Goal: Information Seeking & Learning: Learn about a topic

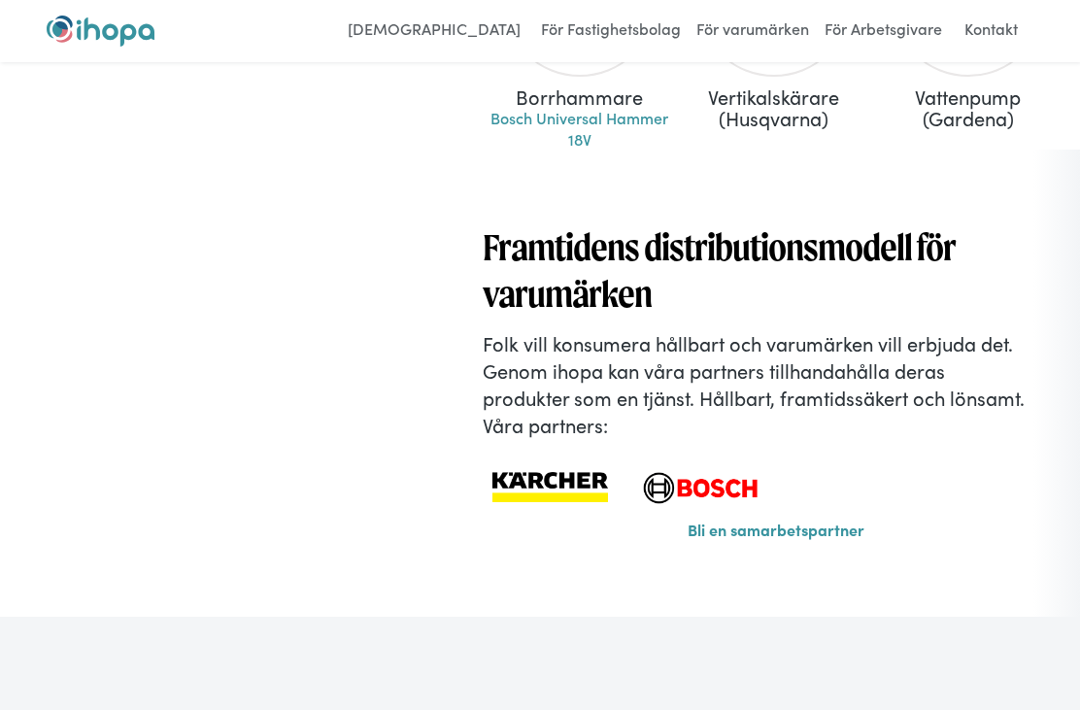
scroll to position [1413, 0]
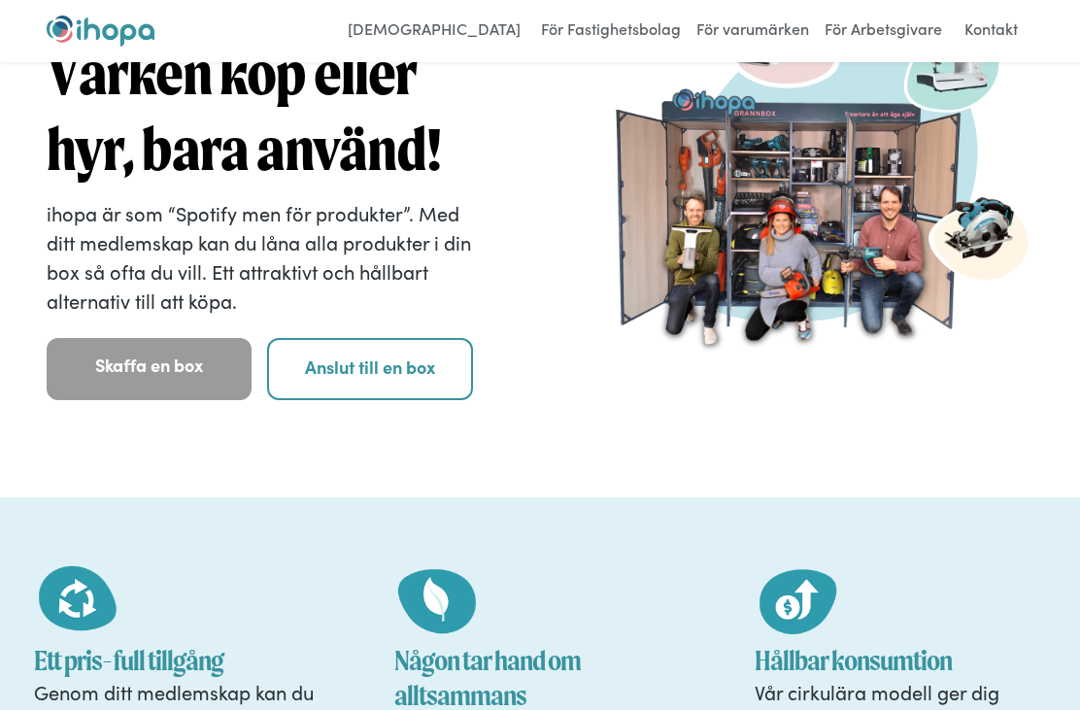
click at [398, 367] on link "Anslut till en box" at bounding box center [369, 370] width 205 height 62
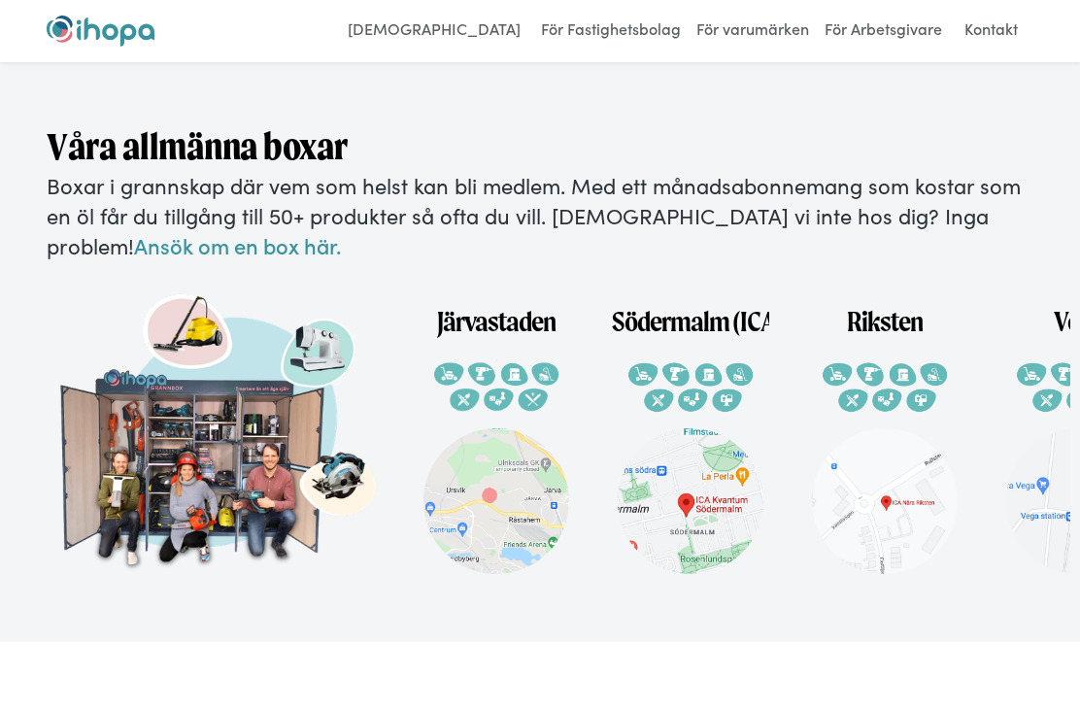
scroll to position [3482, 0]
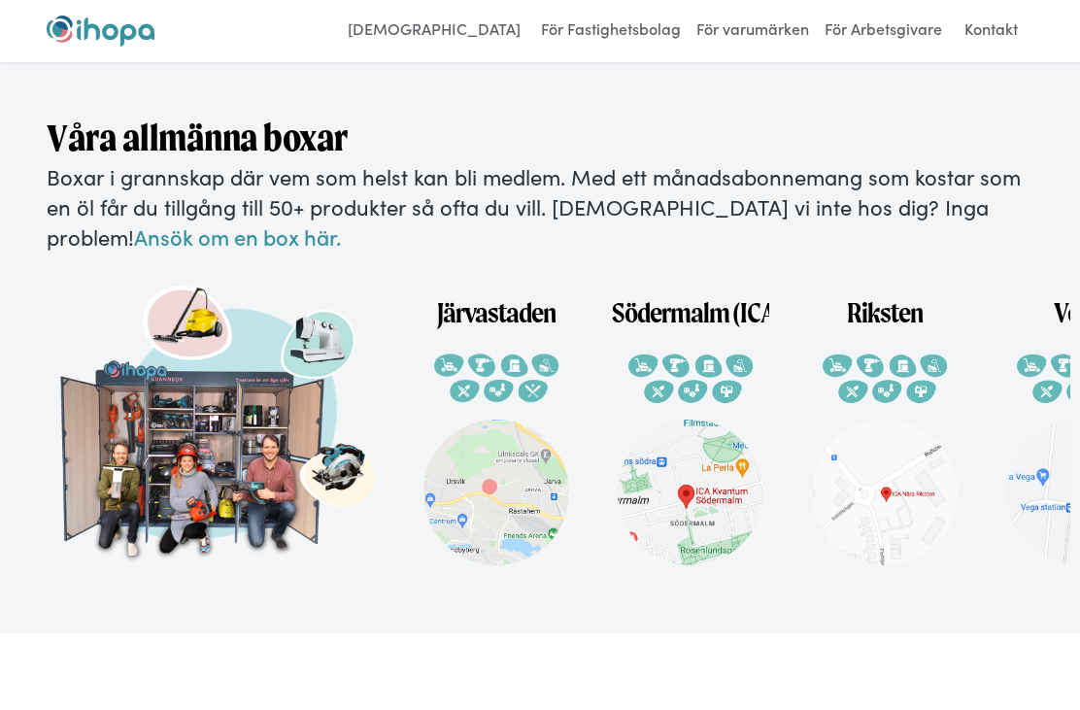
click at [708, 484] on img at bounding box center [691, 493] width 146 height 146
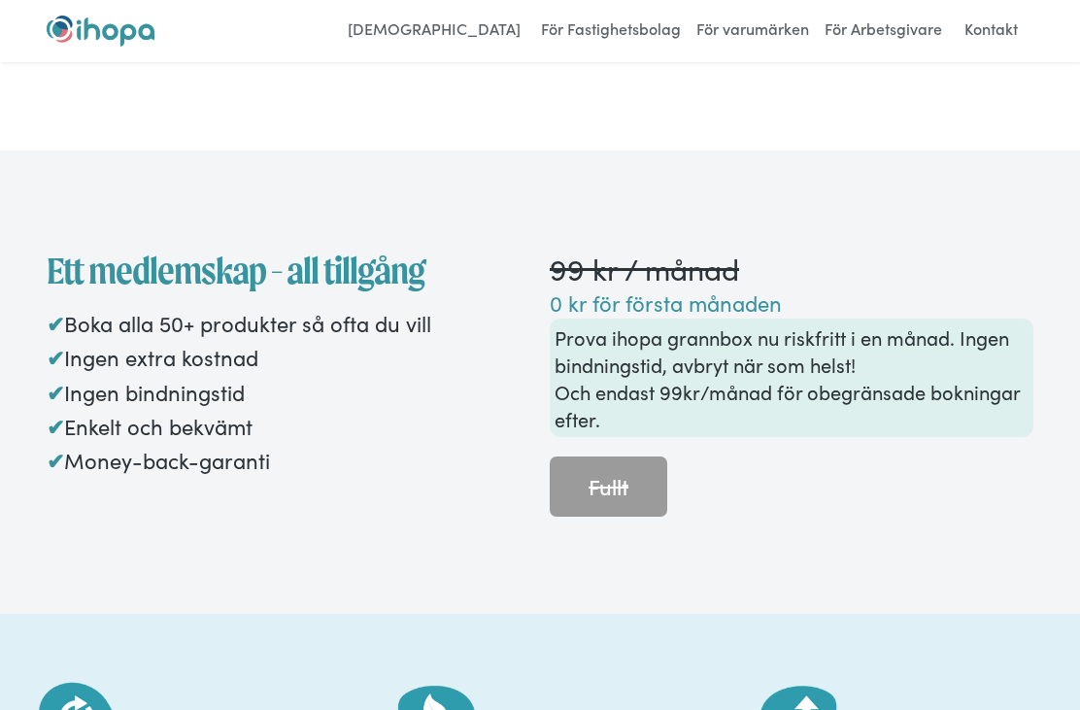
scroll to position [1913, 0]
click at [610, 460] on link "Fullt" at bounding box center [609, 488] width 118 height 60
click at [623, 477] on link "Fullt" at bounding box center [609, 488] width 118 height 60
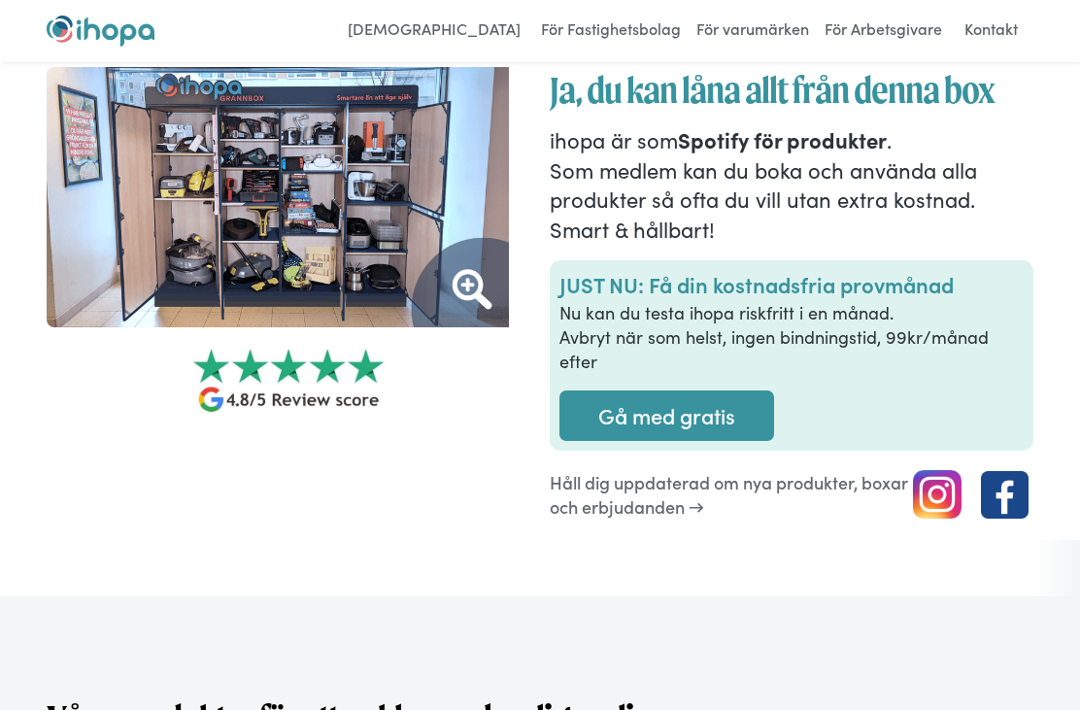
scroll to position [0, 0]
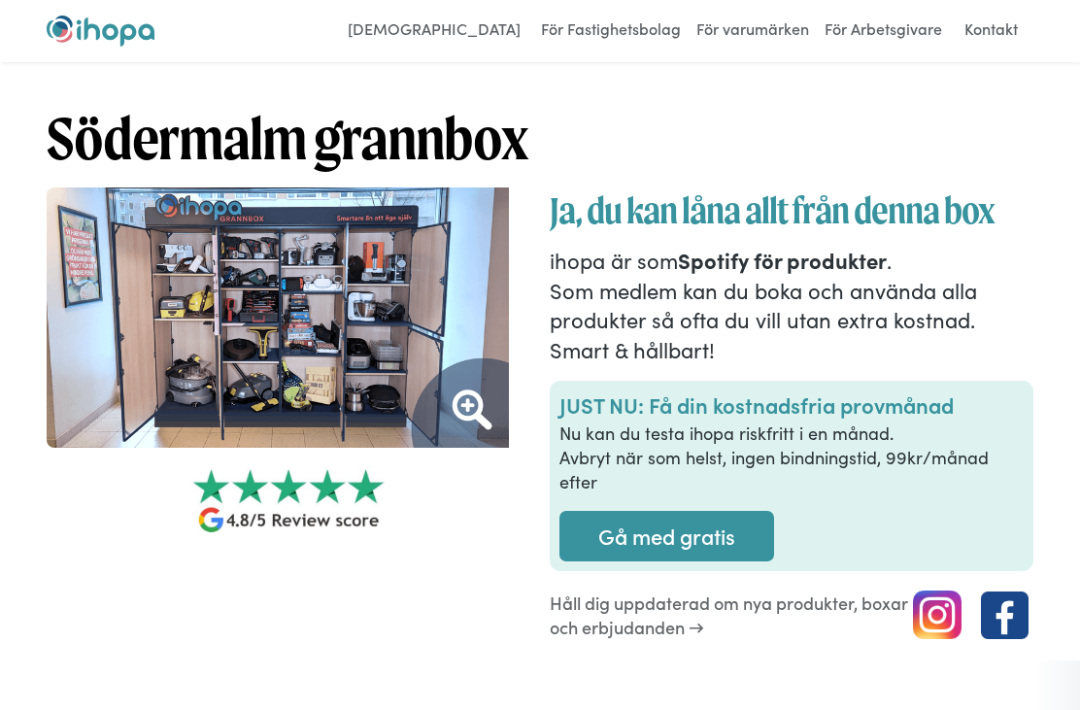
click at [477, 34] on link "[DEMOGRAPHIC_DATA]" at bounding box center [434, 31] width 192 height 31
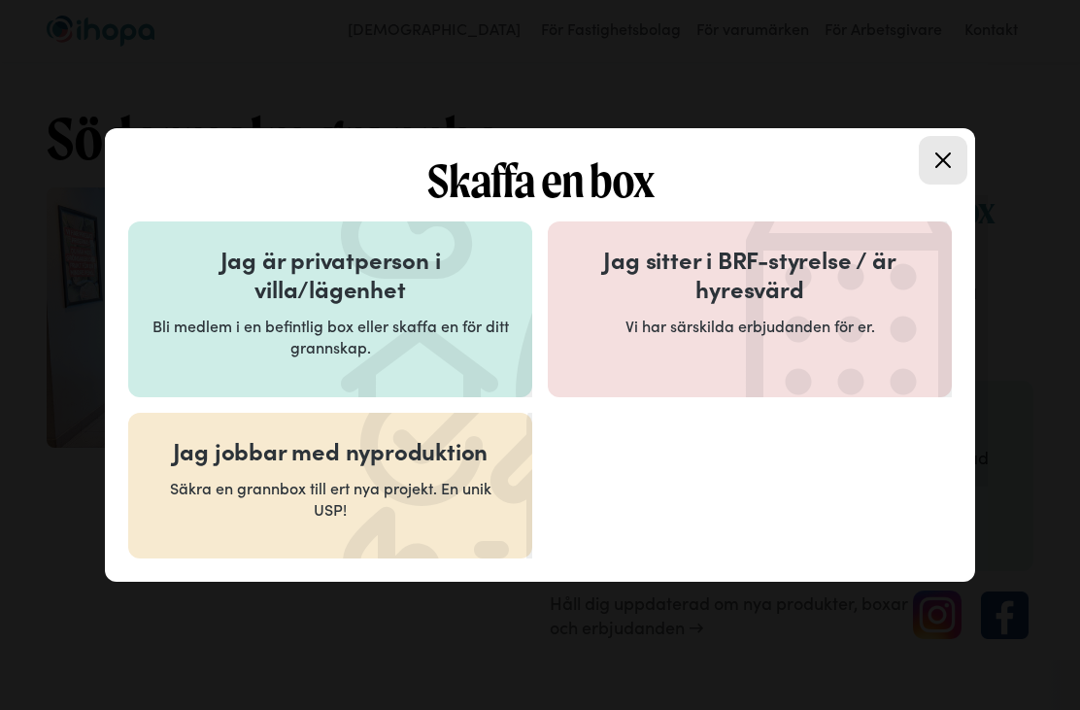
click at [383, 328] on p "Bli medlem i en befintlig box eller skaffa en för ditt grannskap." at bounding box center [331, 337] width 358 height 44
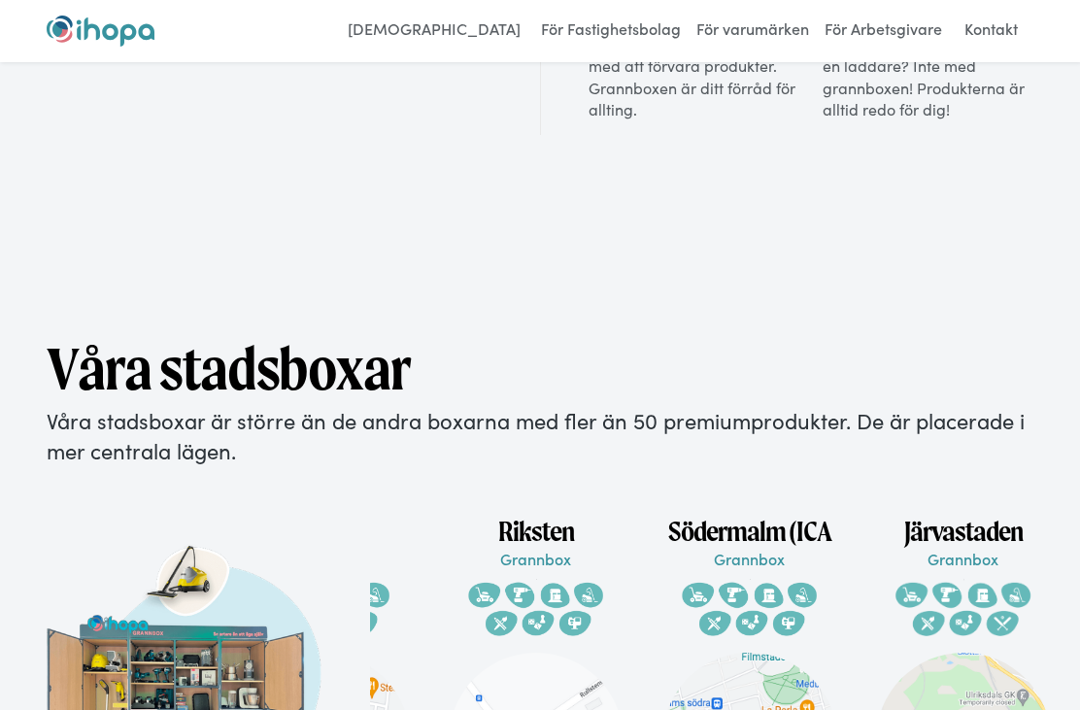
scroll to position [0, 368]
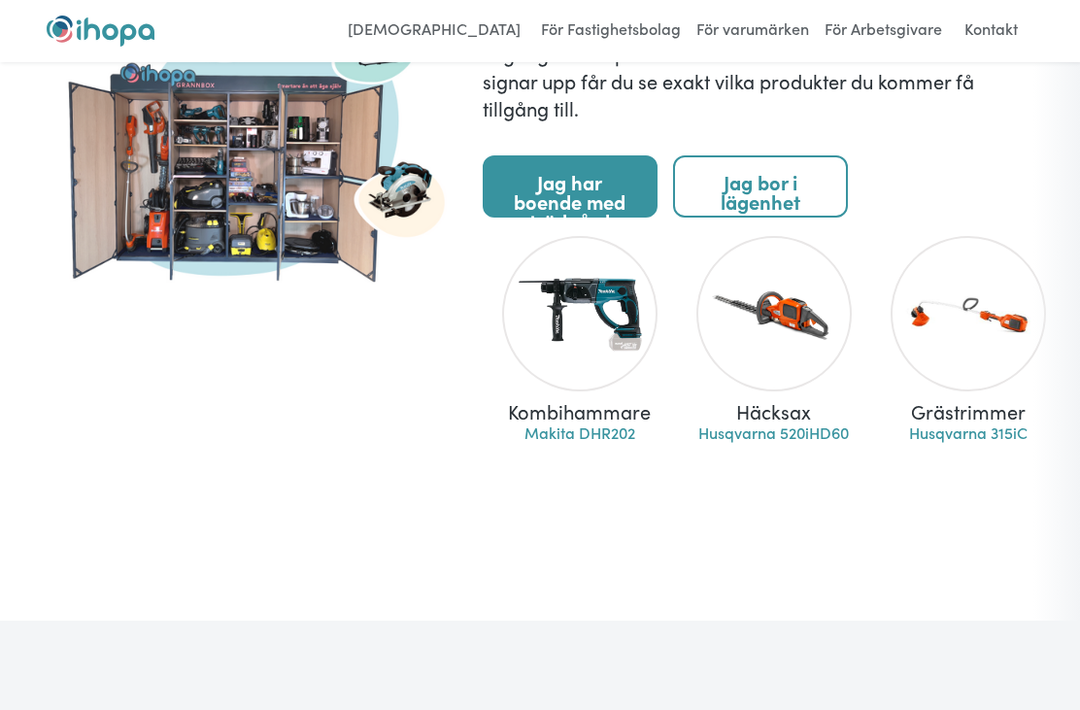
scroll to position [1669, 0]
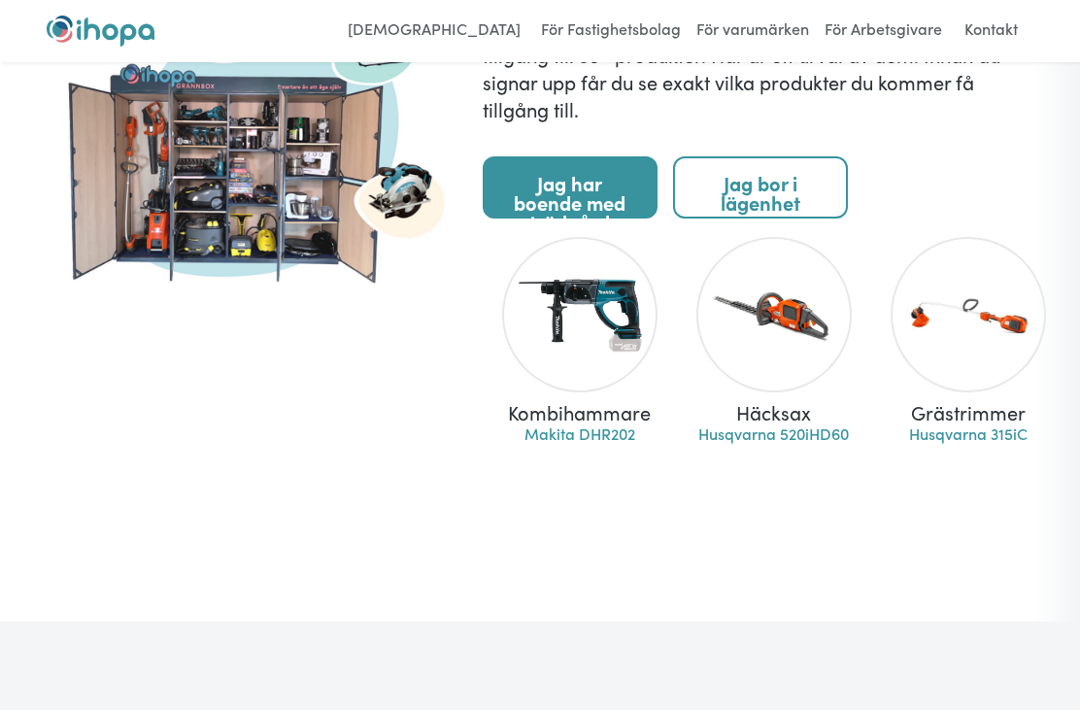
click at [592, 402] on div "Kombihammare" at bounding box center [580, 412] width 194 height 21
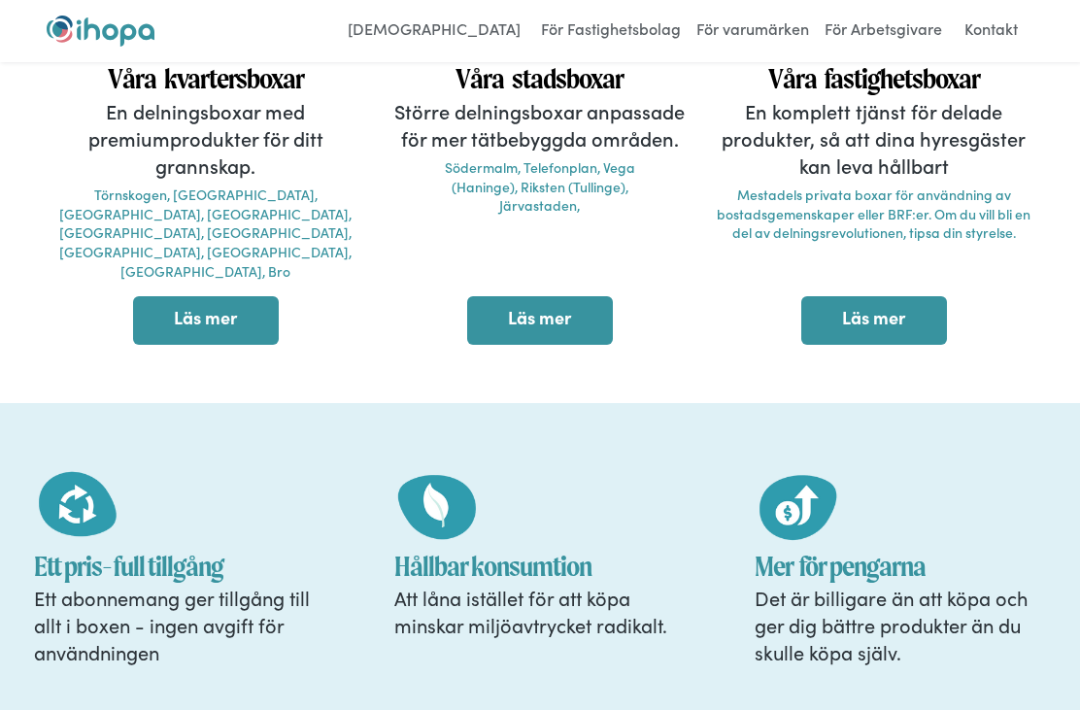
scroll to position [721, 0]
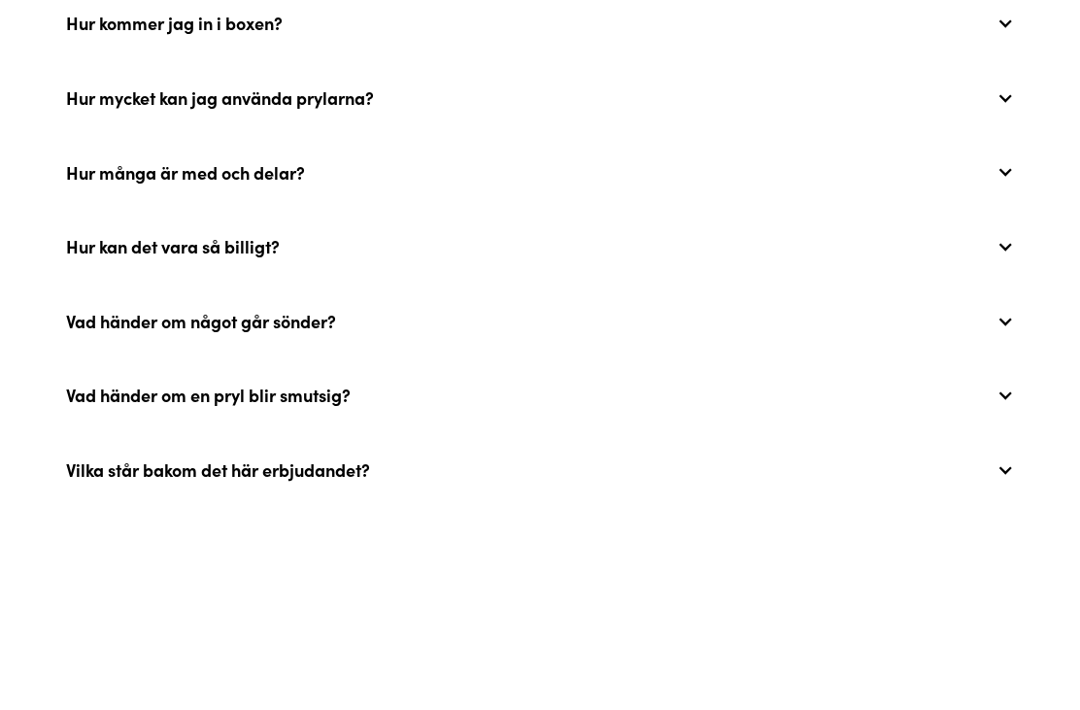
scroll to position [4758, 0]
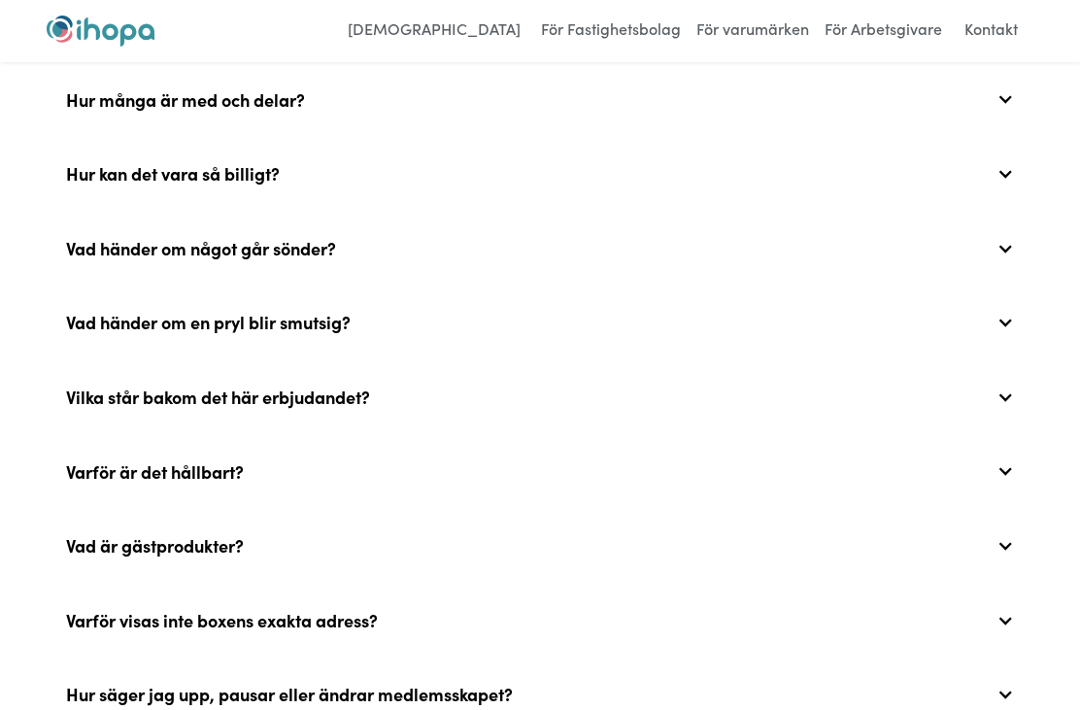
click at [1008, 612] on div at bounding box center [1005, 620] width 17 height 17
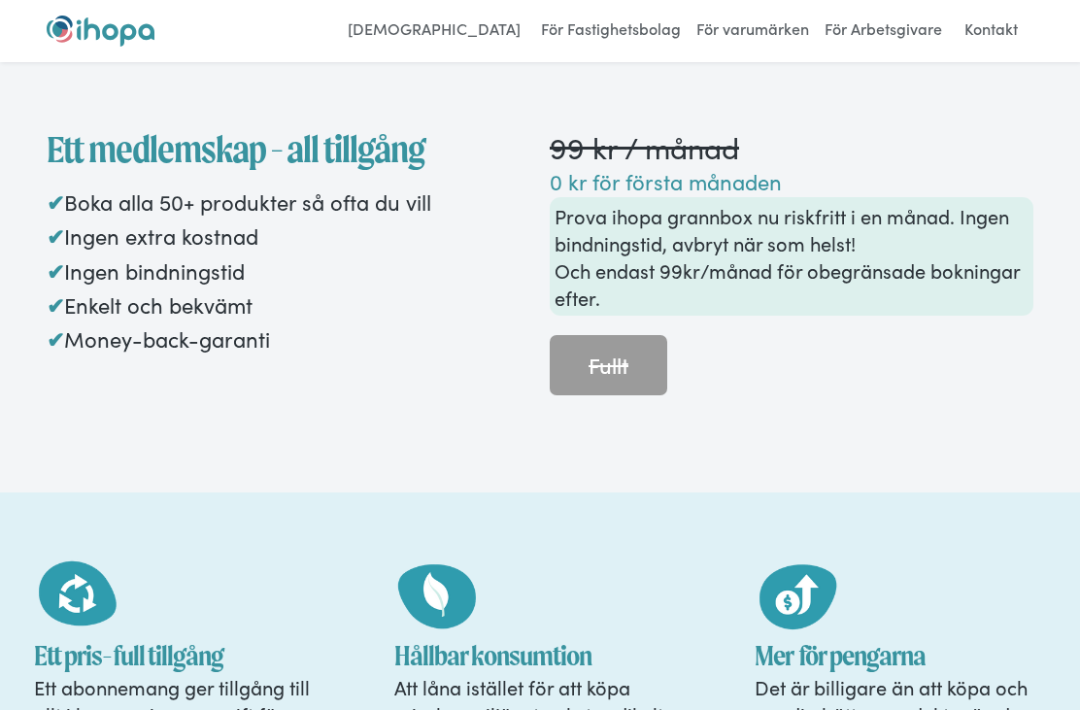
scroll to position [1951, 0]
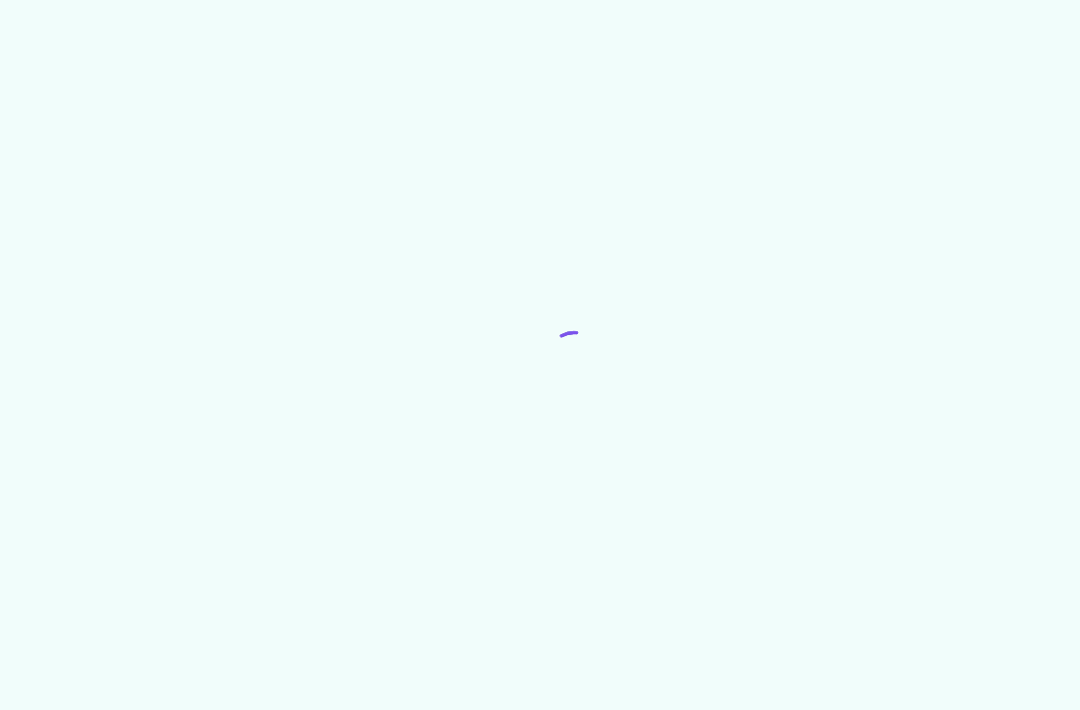
scroll to position [3544, 0]
